Goal: Task Accomplishment & Management: Use online tool/utility

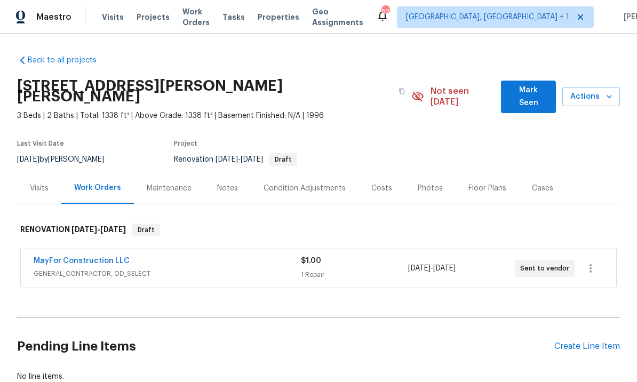
scroll to position [1, 0]
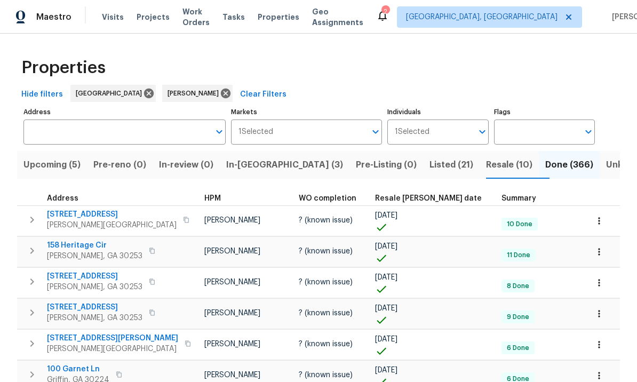
click at [258, 165] on span "In-reno (3)" at bounding box center [284, 164] width 117 height 15
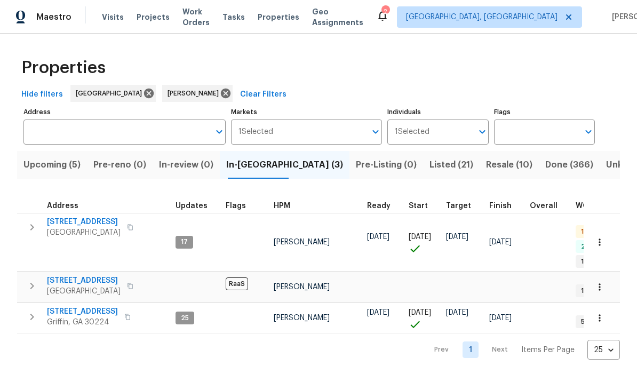
click at [63, 167] on span "Upcoming (5)" at bounding box center [51, 164] width 57 height 15
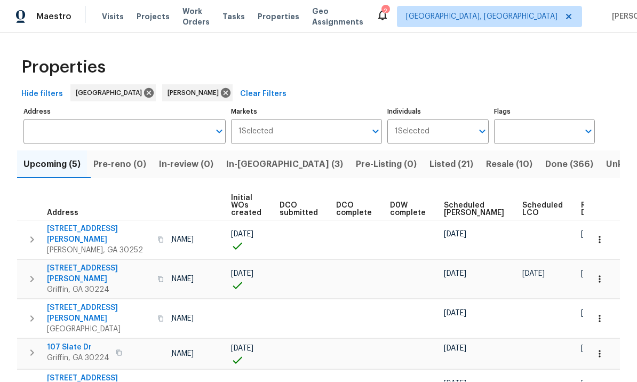
scroll to position [37, 0]
click at [257, 157] on span "In-reno (3)" at bounding box center [284, 164] width 117 height 15
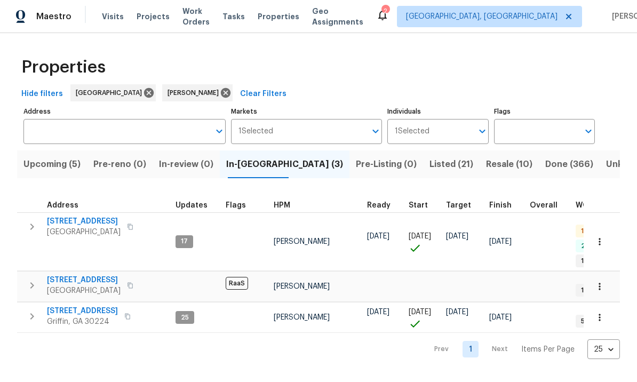
click at [77, 275] on span "930 Thornwood Cir" at bounding box center [84, 280] width 74 height 11
click at [77, 306] on span "[STREET_ADDRESS]" at bounding box center [82, 311] width 71 height 11
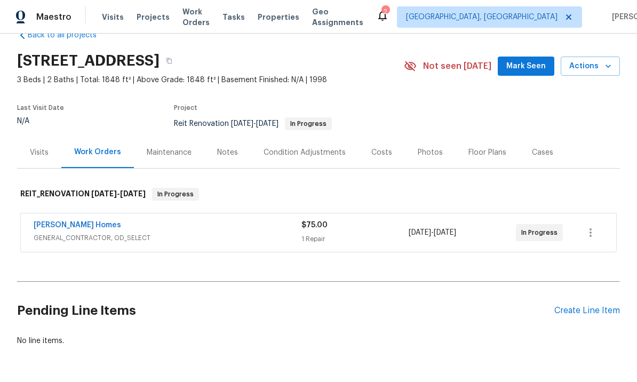
scroll to position [25, 0]
click at [224, 154] on div "Notes" at bounding box center [227, 153] width 21 height 11
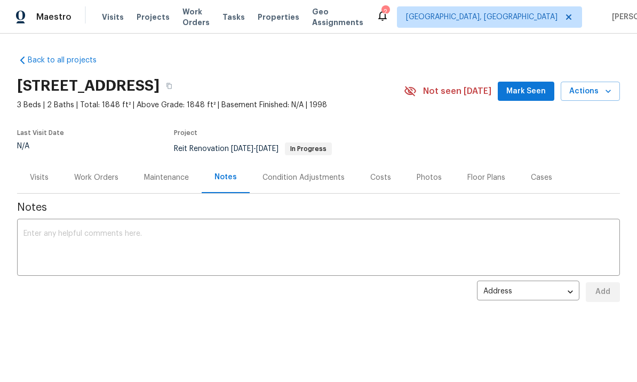
click at [376, 177] on div "Costs" at bounding box center [380, 177] width 21 height 11
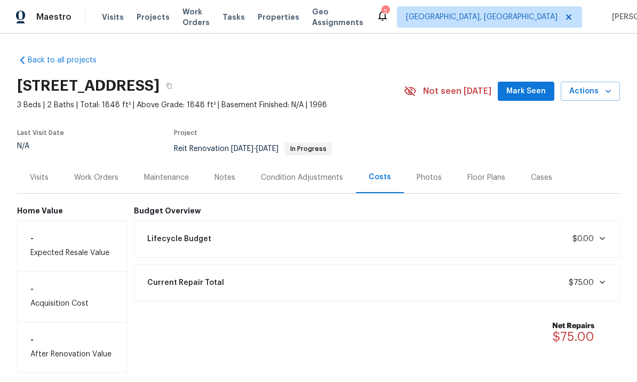
click at [436, 170] on div "Photos" at bounding box center [429, 177] width 51 height 31
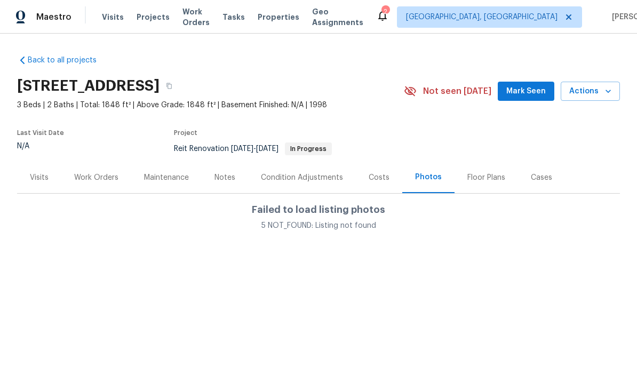
click at [479, 176] on div "Floor Plans" at bounding box center [487, 177] width 38 height 11
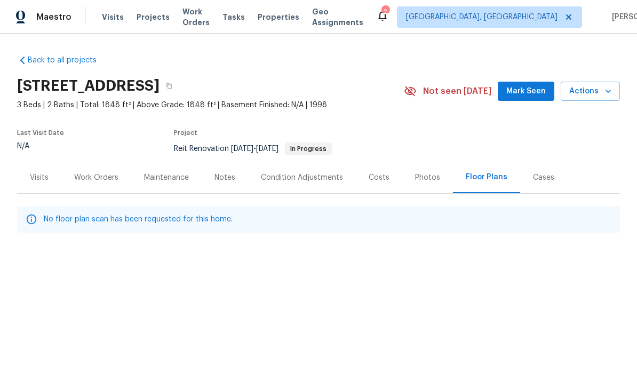
click at [227, 178] on div "Notes" at bounding box center [225, 177] width 21 height 11
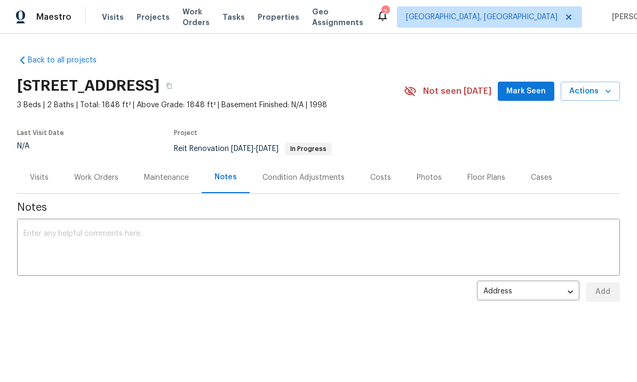
click at [165, 172] on div "Maintenance" at bounding box center [166, 177] width 45 height 11
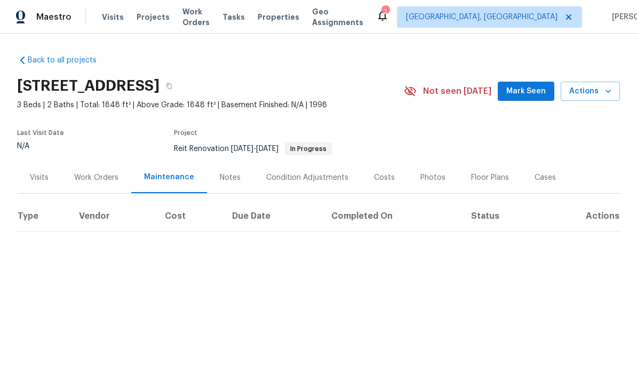
click at [93, 179] on div "Work Orders" at bounding box center [96, 177] width 44 height 11
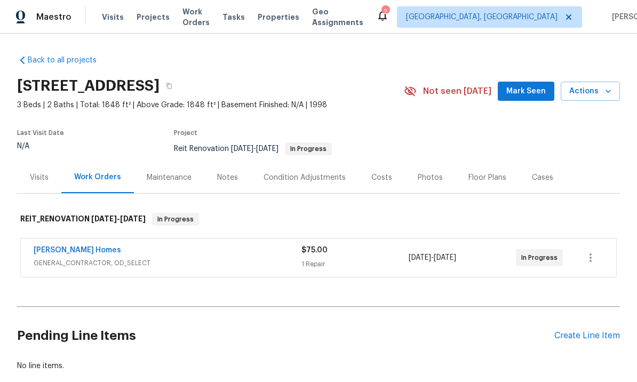
click at [40, 174] on div "Visits" at bounding box center [39, 177] width 19 height 11
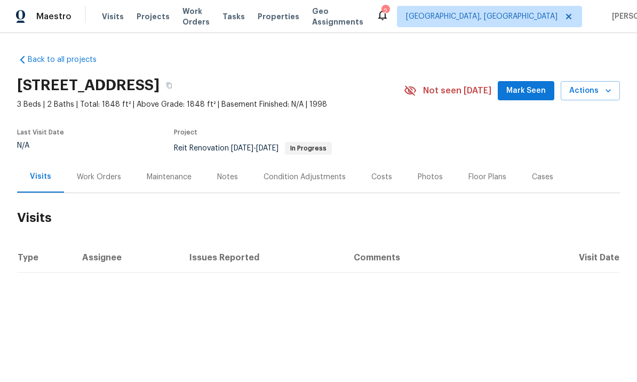
click at [531, 92] on span "Mark Seen" at bounding box center [525, 91] width 39 height 13
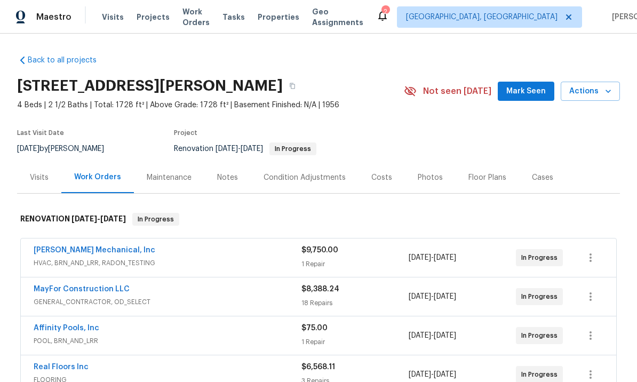
click at [520, 88] on span "Mark Seen" at bounding box center [525, 91] width 39 height 13
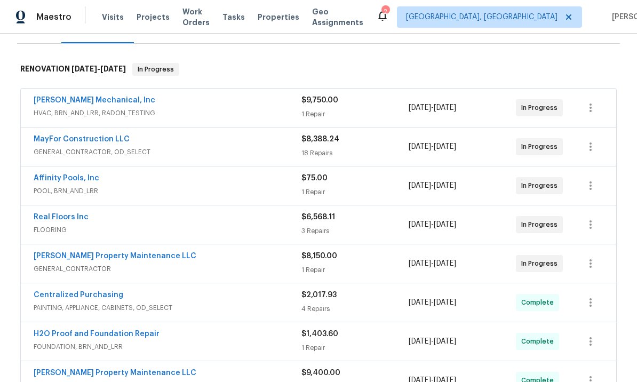
scroll to position [176, 0]
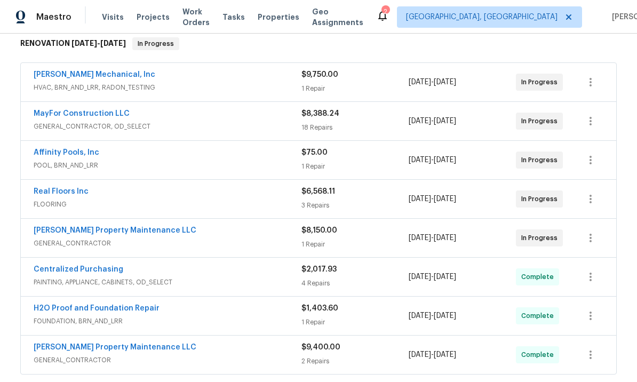
click at [84, 151] on link "Affinity Pools, Inc" at bounding box center [67, 152] width 66 height 7
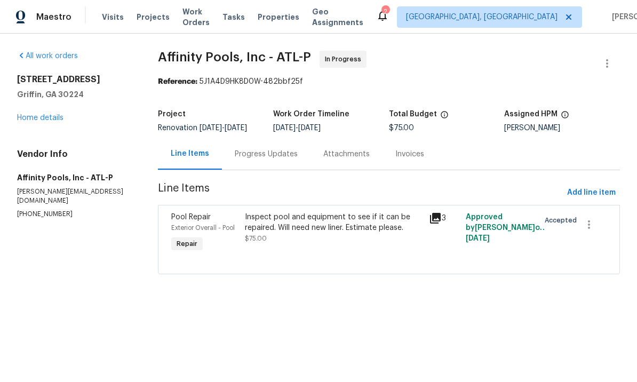
click at [264, 159] on div "Progress Updates" at bounding box center [266, 154] width 63 height 11
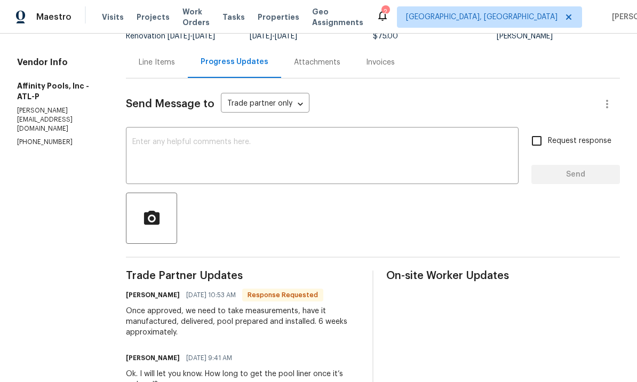
scroll to position [81, 0]
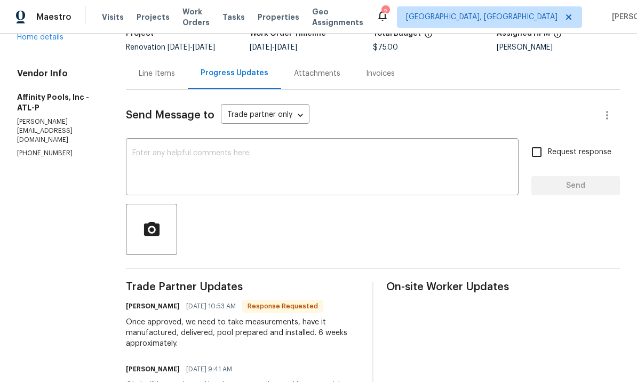
click at [222, 165] on textarea at bounding box center [322, 167] width 380 height 37
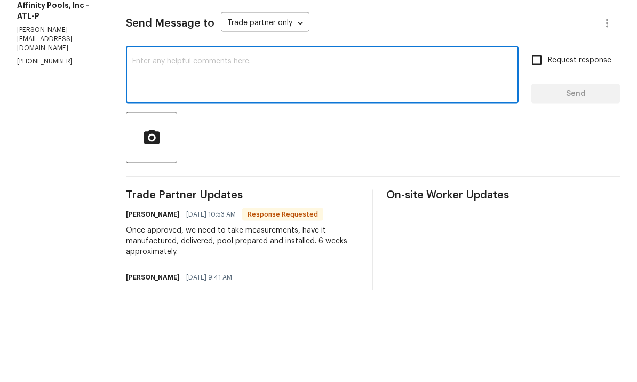
type textarea "I"
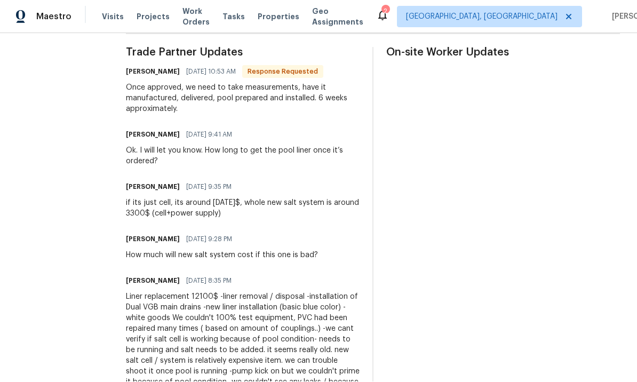
scroll to position [314, 0]
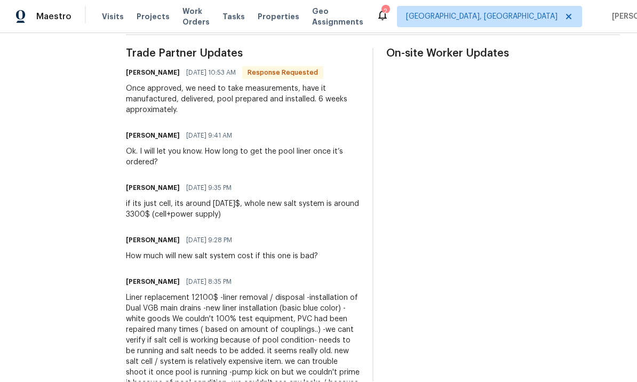
click at [280, 275] on div "[PERSON_NAME] [DATE] 8:35 PM" at bounding box center [243, 282] width 234 height 15
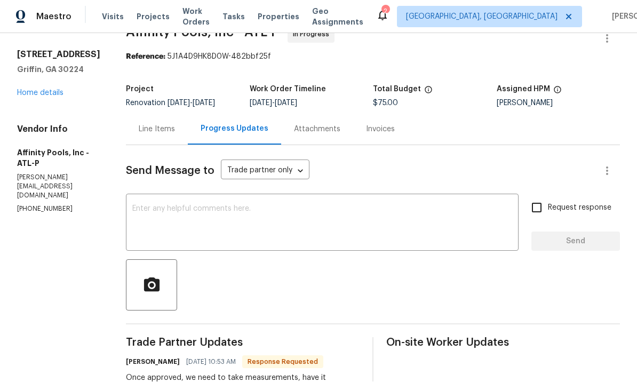
scroll to position [31, 0]
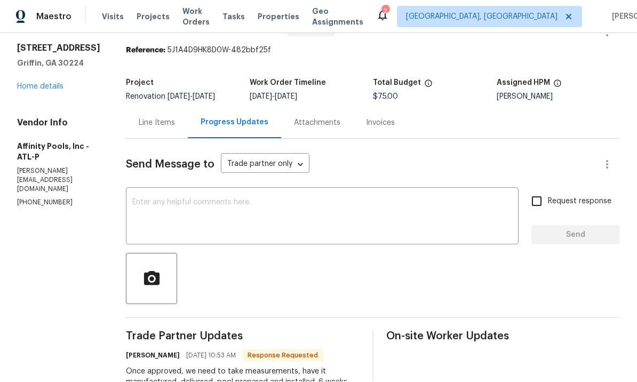
click at [232, 199] on textarea at bounding box center [322, 217] width 380 height 37
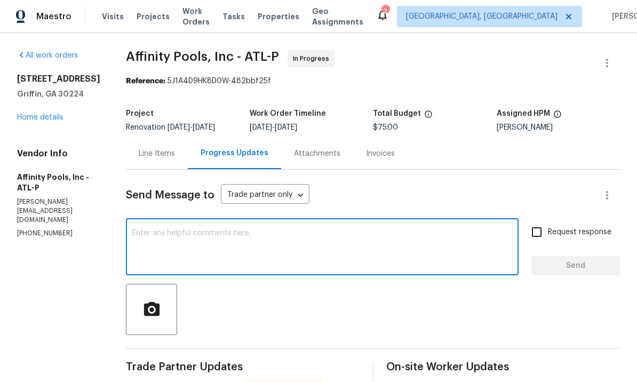
scroll to position [0, 0]
